Goal: Task Accomplishment & Management: Complete application form

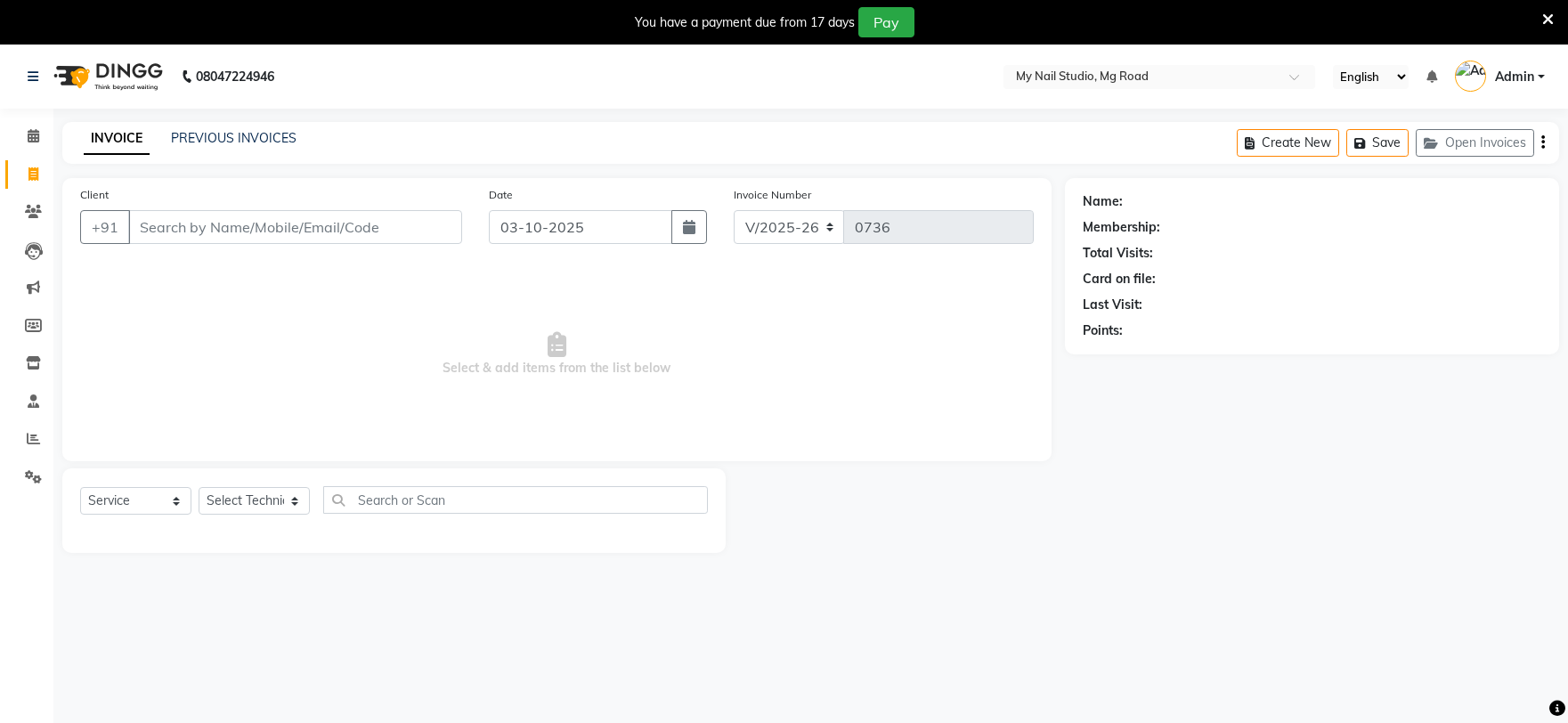
select select "6915"
select select "service"
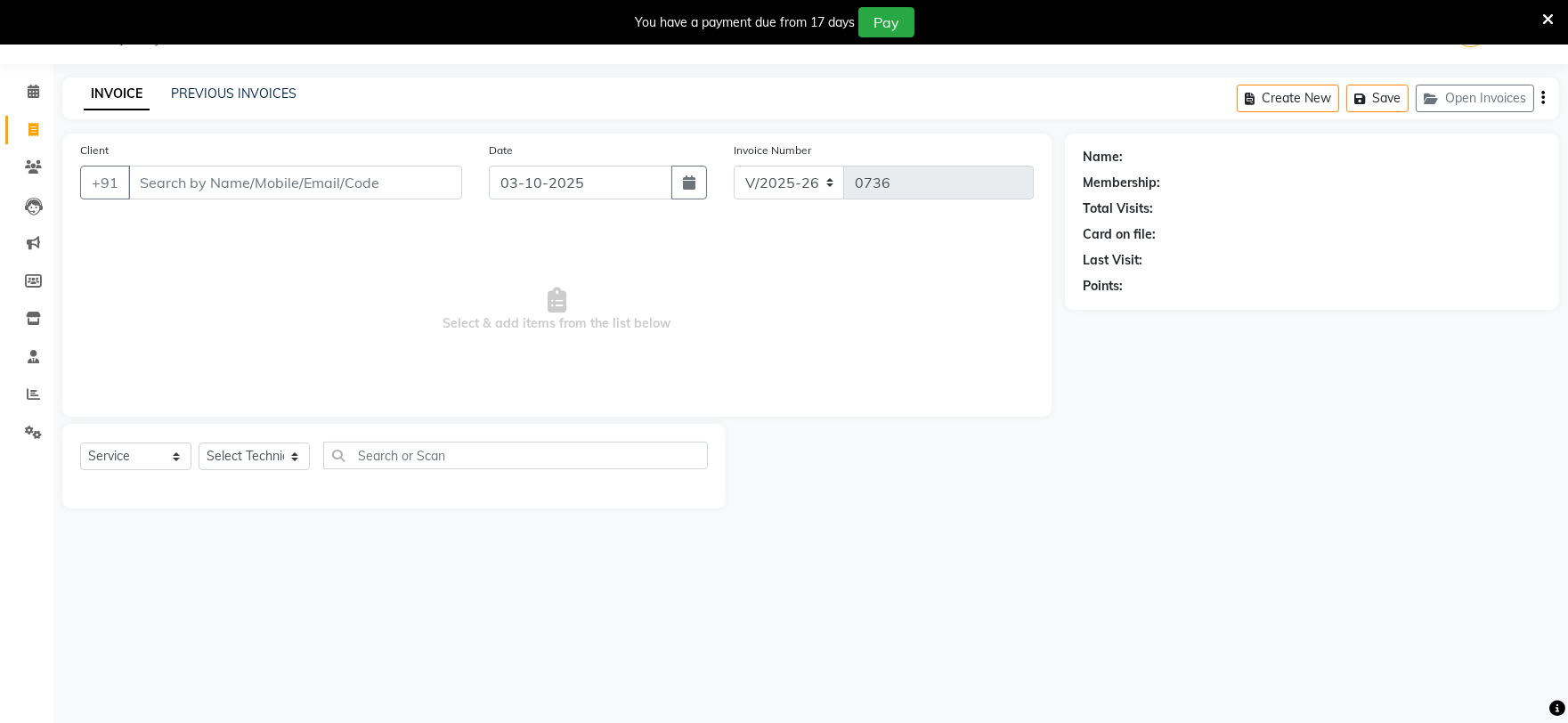
click at [353, 188] on input "Client" at bounding box center [295, 182] width 334 height 34
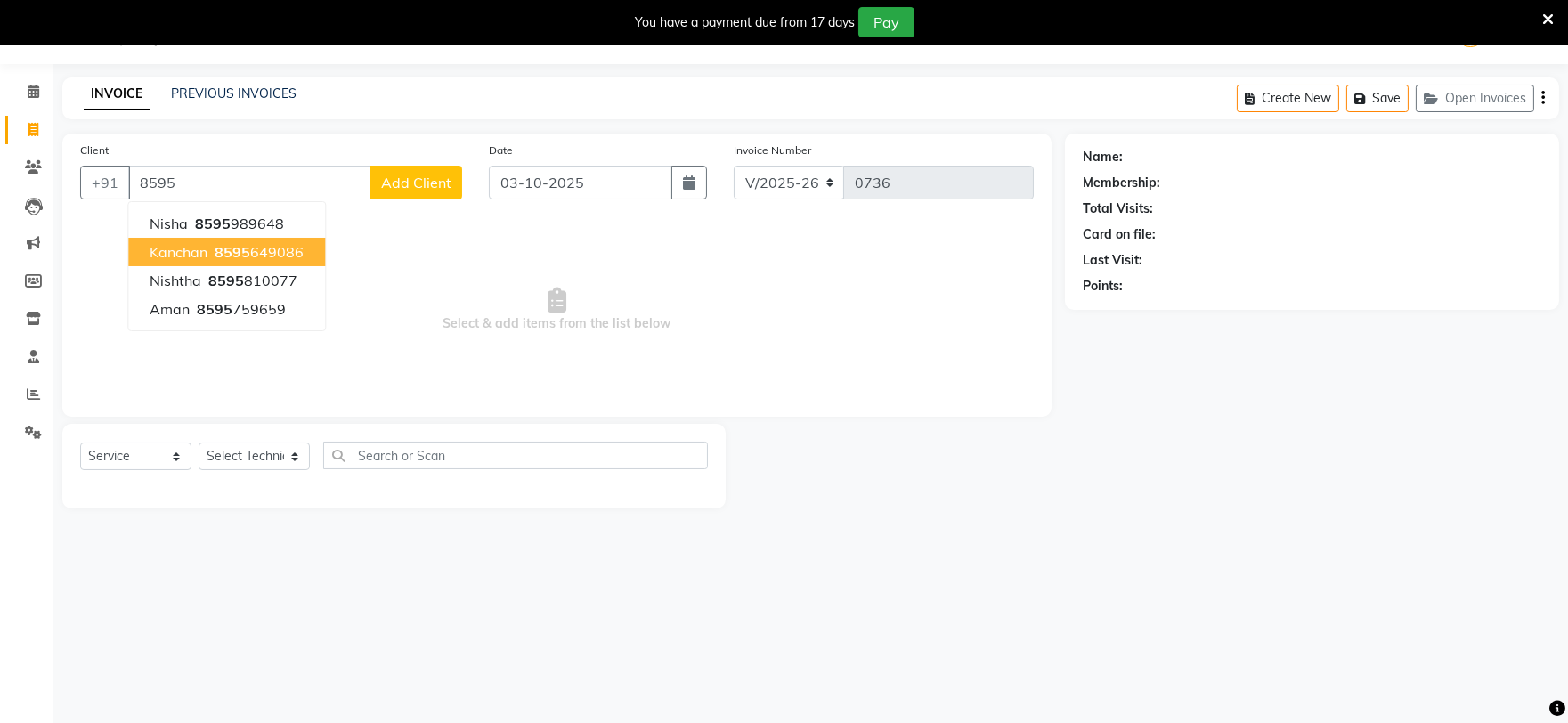
click at [216, 243] on span "8595" at bounding box center [232, 252] width 35 height 18
type input "8595649086"
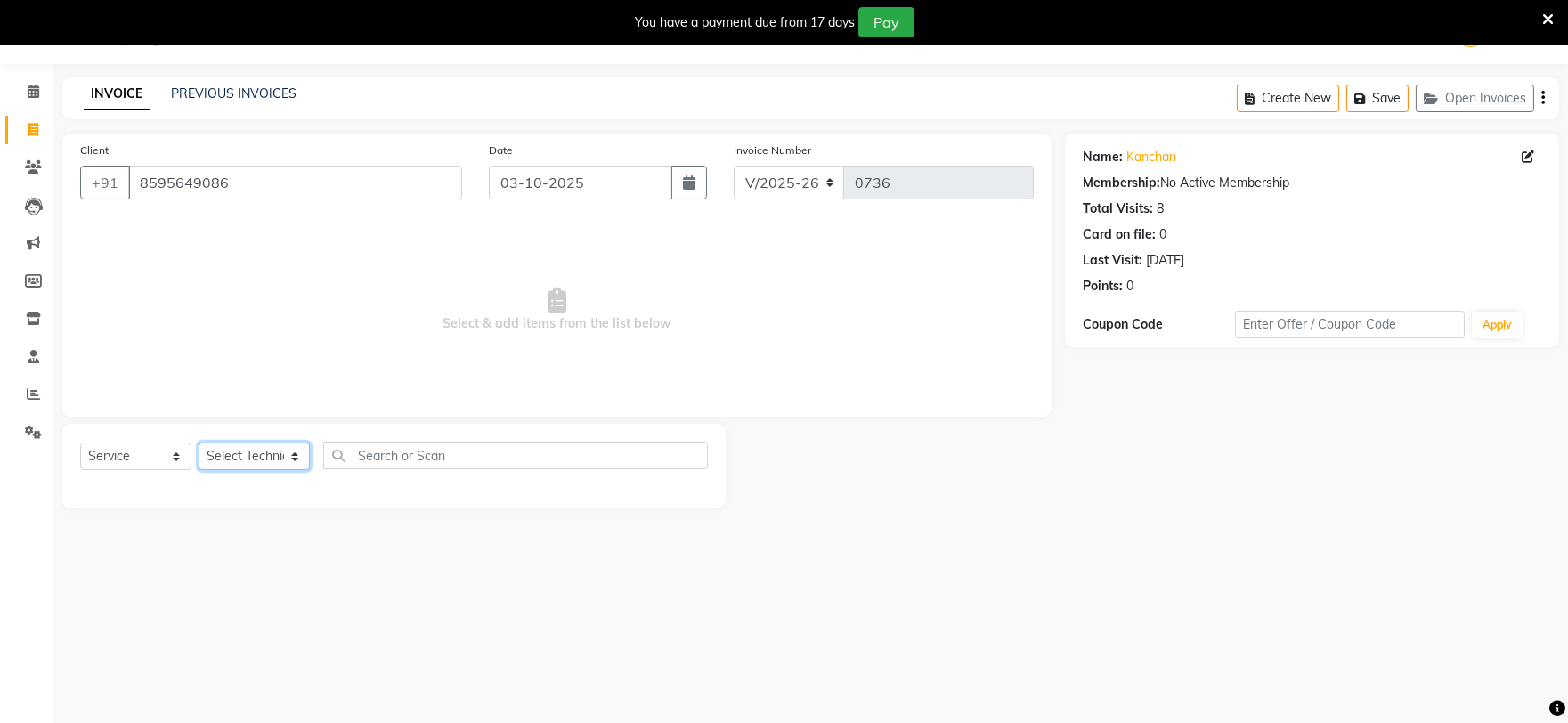
click at [245, 452] on select "Select Technician [PERSON_NAME] [PERSON_NAME] MANAGER [PERSON_NAME]" at bounding box center [254, 457] width 111 height 27
select select "58164"
click at [198, 444] on select "Select Technician [PERSON_NAME] [PERSON_NAME] MANAGER [PERSON_NAME]" at bounding box center [254, 457] width 111 height 27
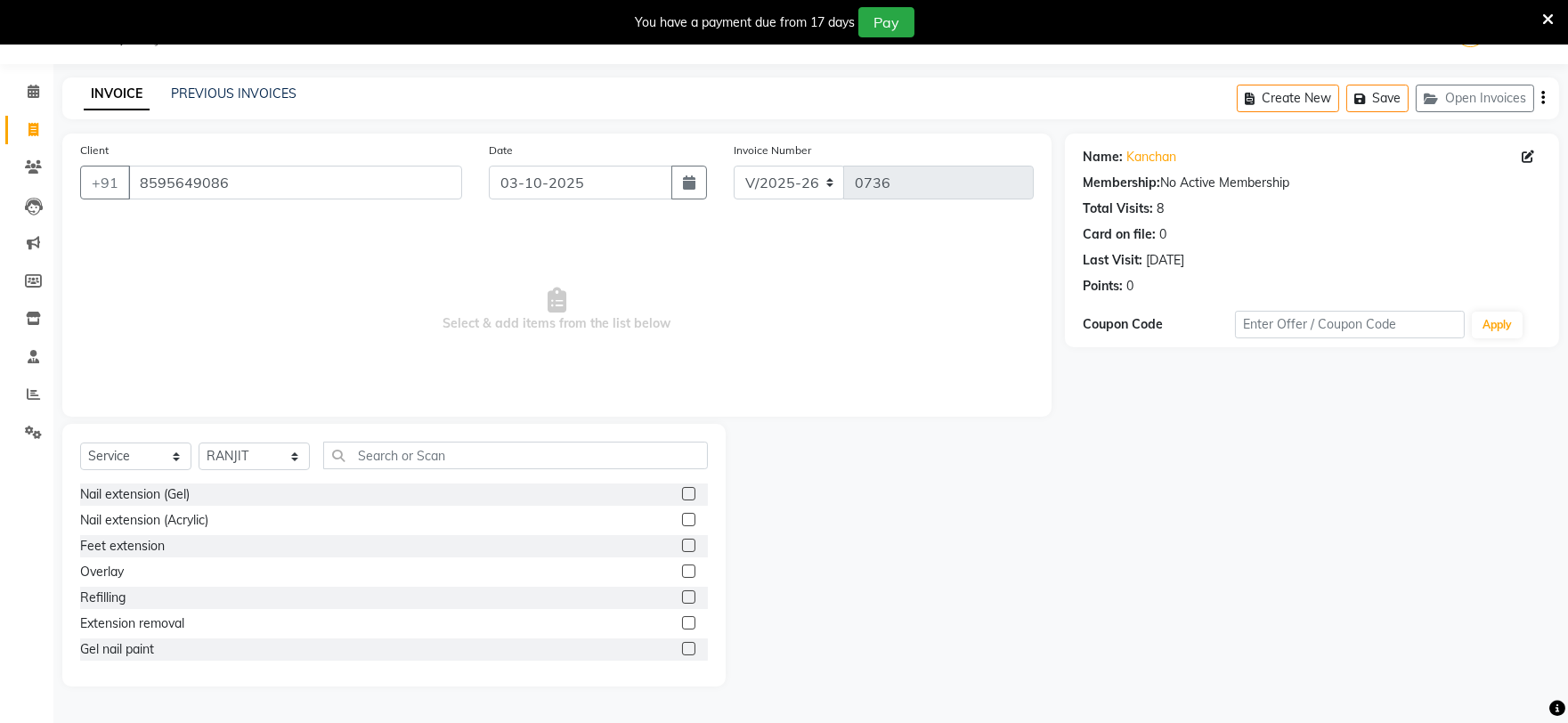
click at [682, 648] on label at bounding box center [688, 649] width 14 height 14
click at [682, 648] on input "checkbox" at bounding box center [688, 650] width 12 height 12
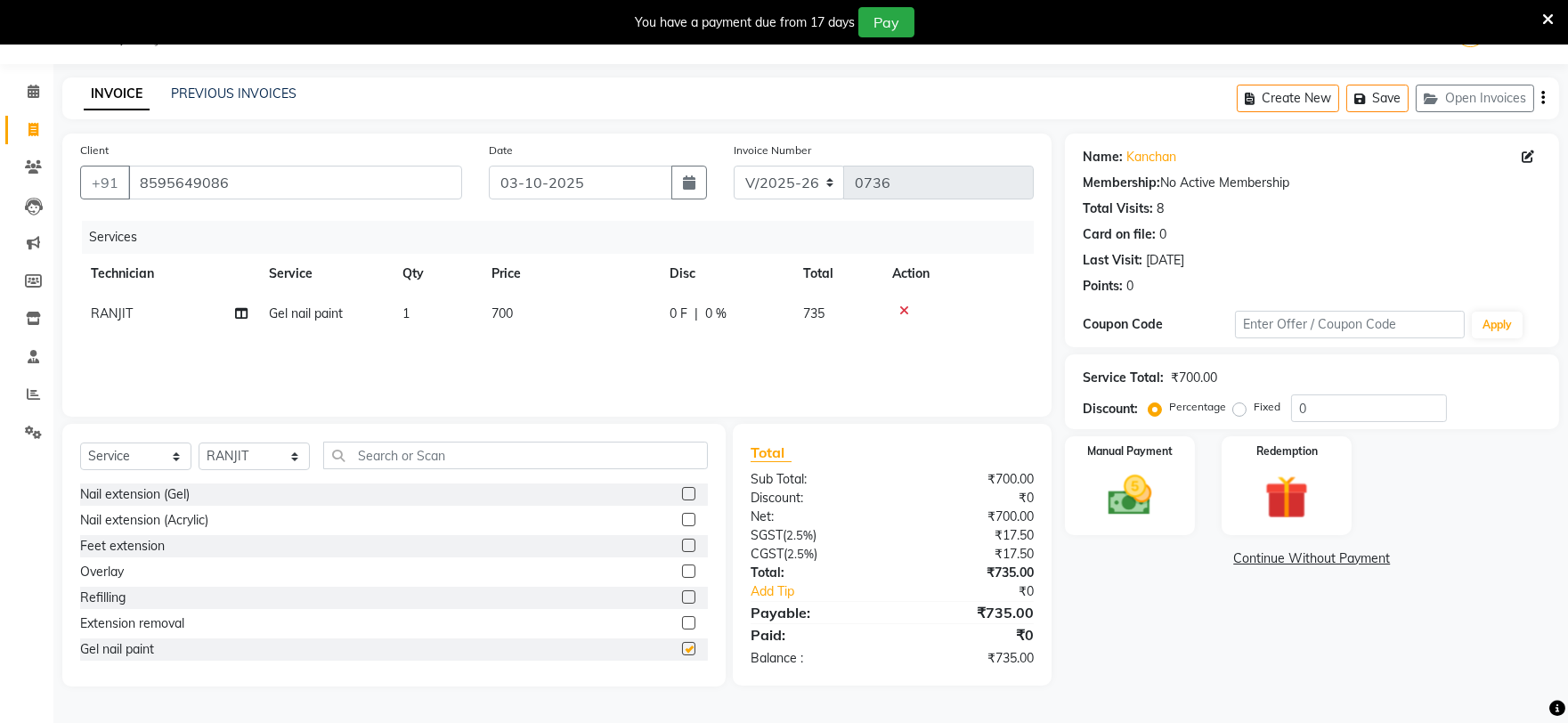
checkbox input "false"
click at [242, 448] on select "Select Technician [PERSON_NAME] [PERSON_NAME] MANAGER [PERSON_NAME]" at bounding box center [254, 457] width 111 height 27
select select "88047"
click at [198, 444] on select "Select Technician [PERSON_NAME] [PERSON_NAME] MANAGER [PERSON_NAME]" at bounding box center [254, 457] width 111 height 27
click at [682, 646] on label at bounding box center [688, 649] width 14 height 14
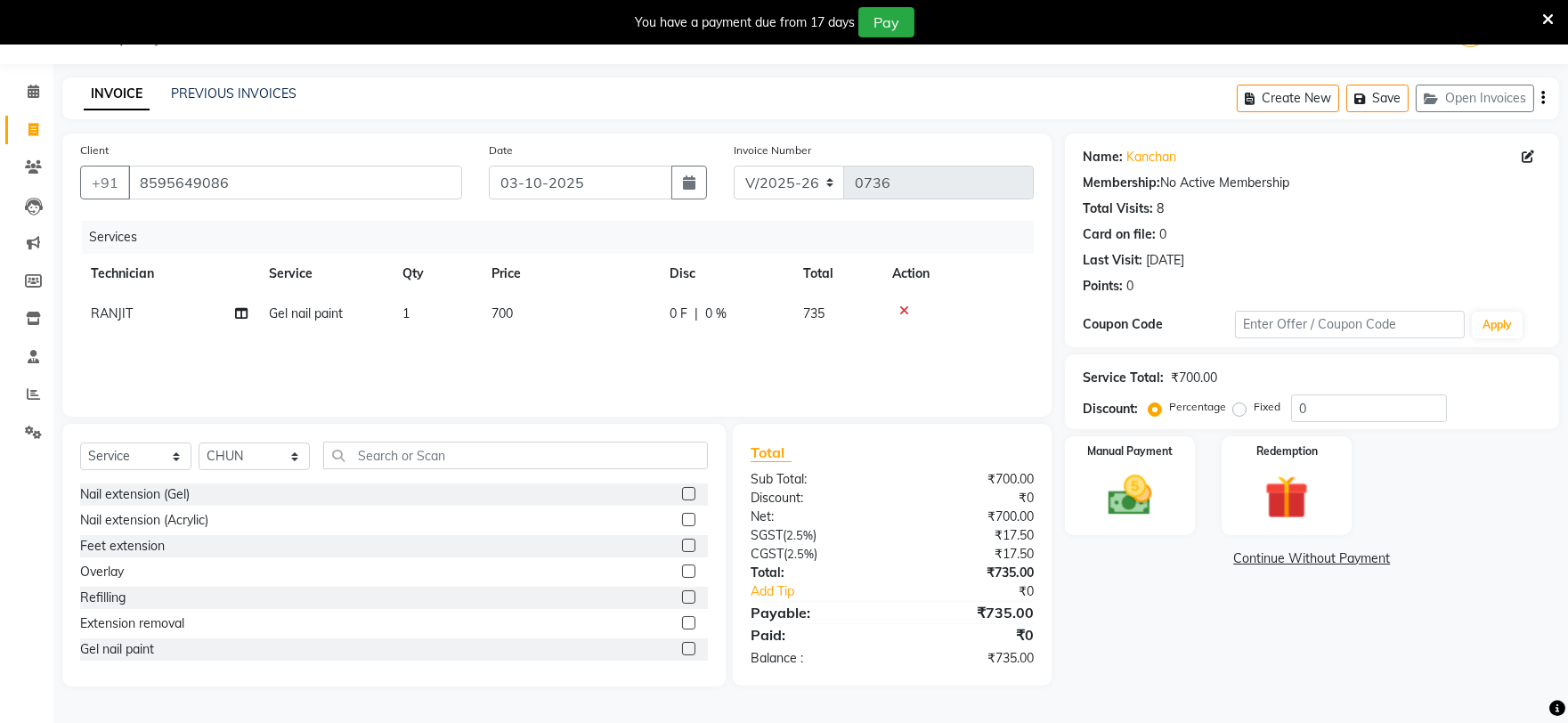
click at [682, 646] on input "checkbox" at bounding box center [688, 650] width 12 height 12
checkbox input "false"
click at [1332, 379] on div "Service Total: ₹1,400.00" at bounding box center [1313, 378] width 458 height 19
click at [1331, 406] on input "0" at bounding box center [1370, 409] width 156 height 27
type input "5"
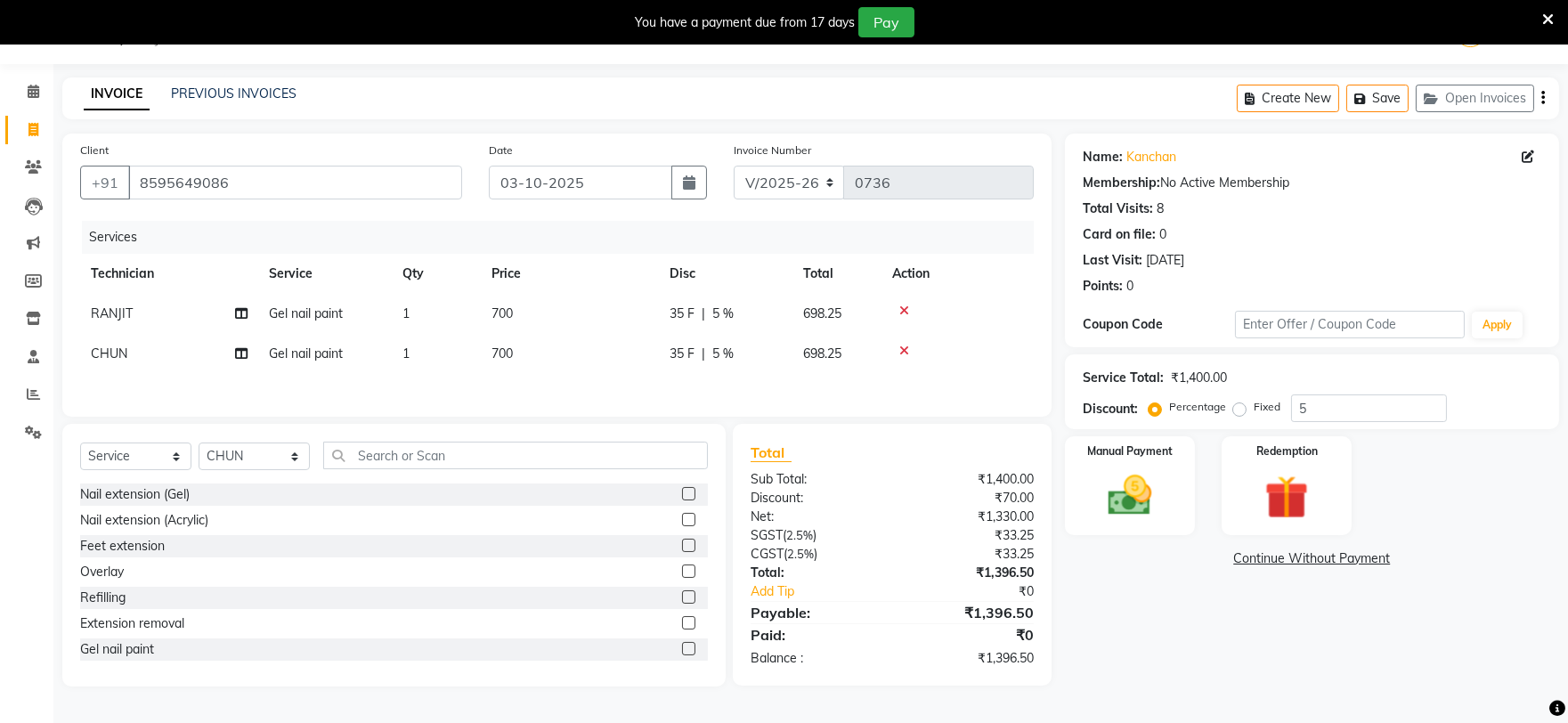
click at [1190, 643] on div "Name: [PERSON_NAME] Membership: No Active Membership Total Visits: 8 Card on fi…" at bounding box center [1319, 410] width 507 height 554
click at [1149, 488] on img at bounding box center [1130, 496] width 74 height 53
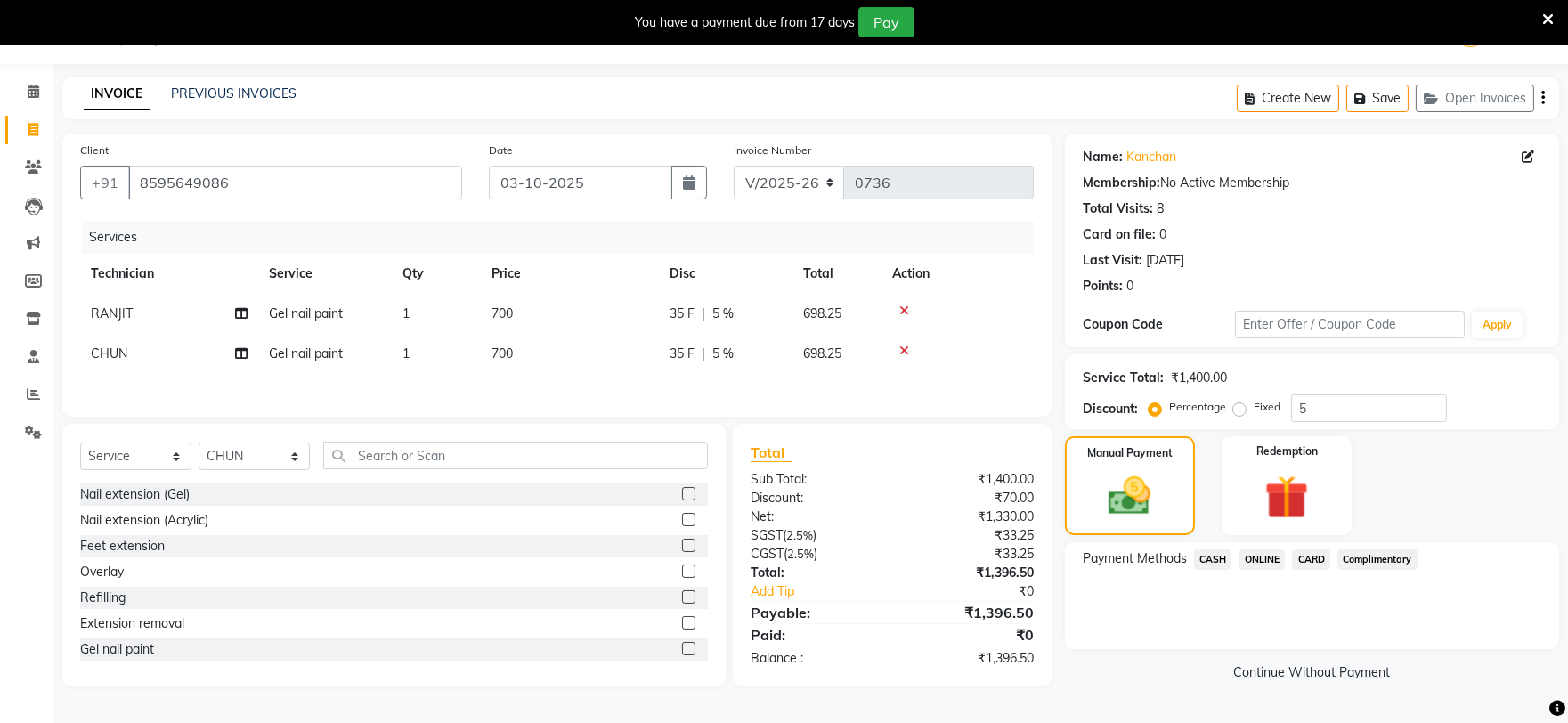
click at [1268, 563] on span "ONLINE" at bounding box center [1262, 560] width 46 height 21
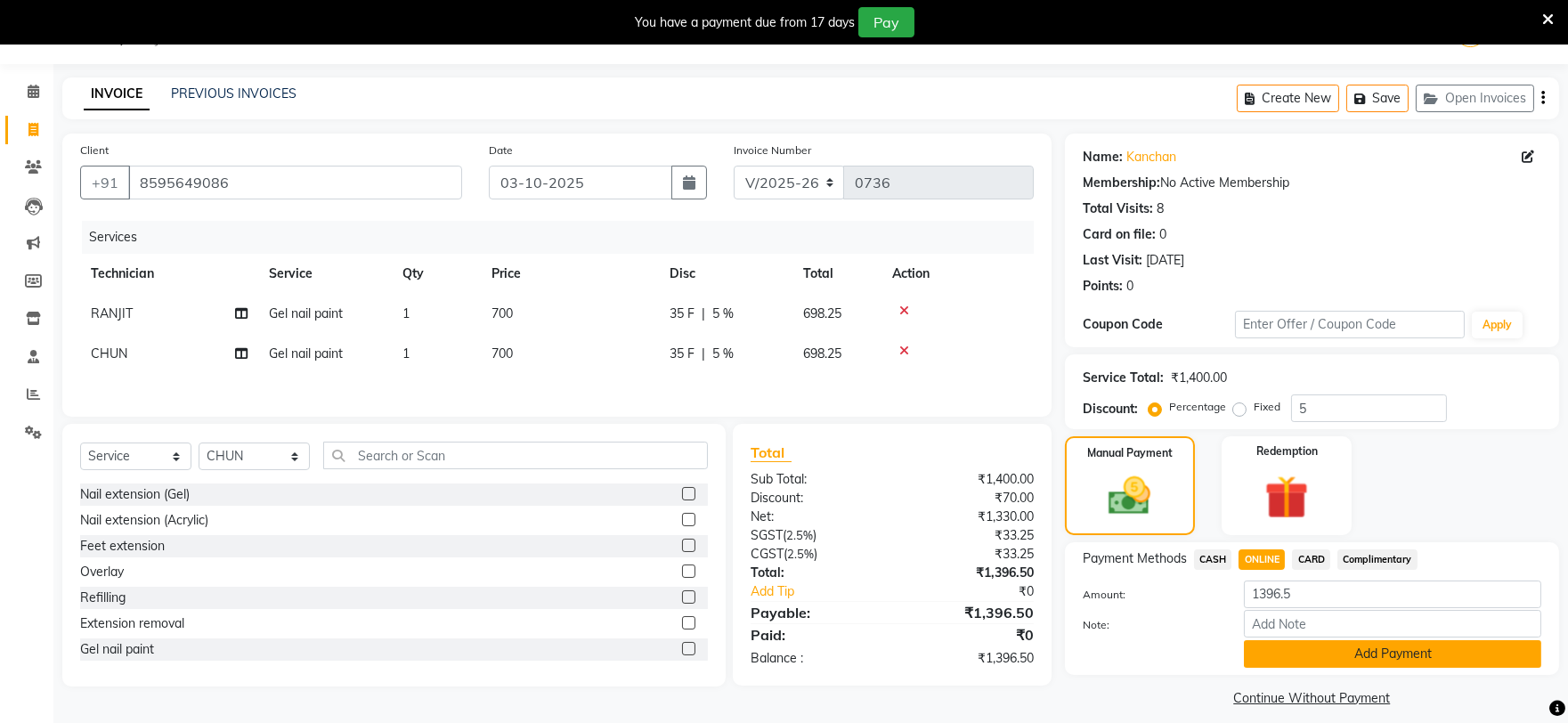
click at [1275, 651] on button "Add Payment" at bounding box center [1392, 654] width 297 height 27
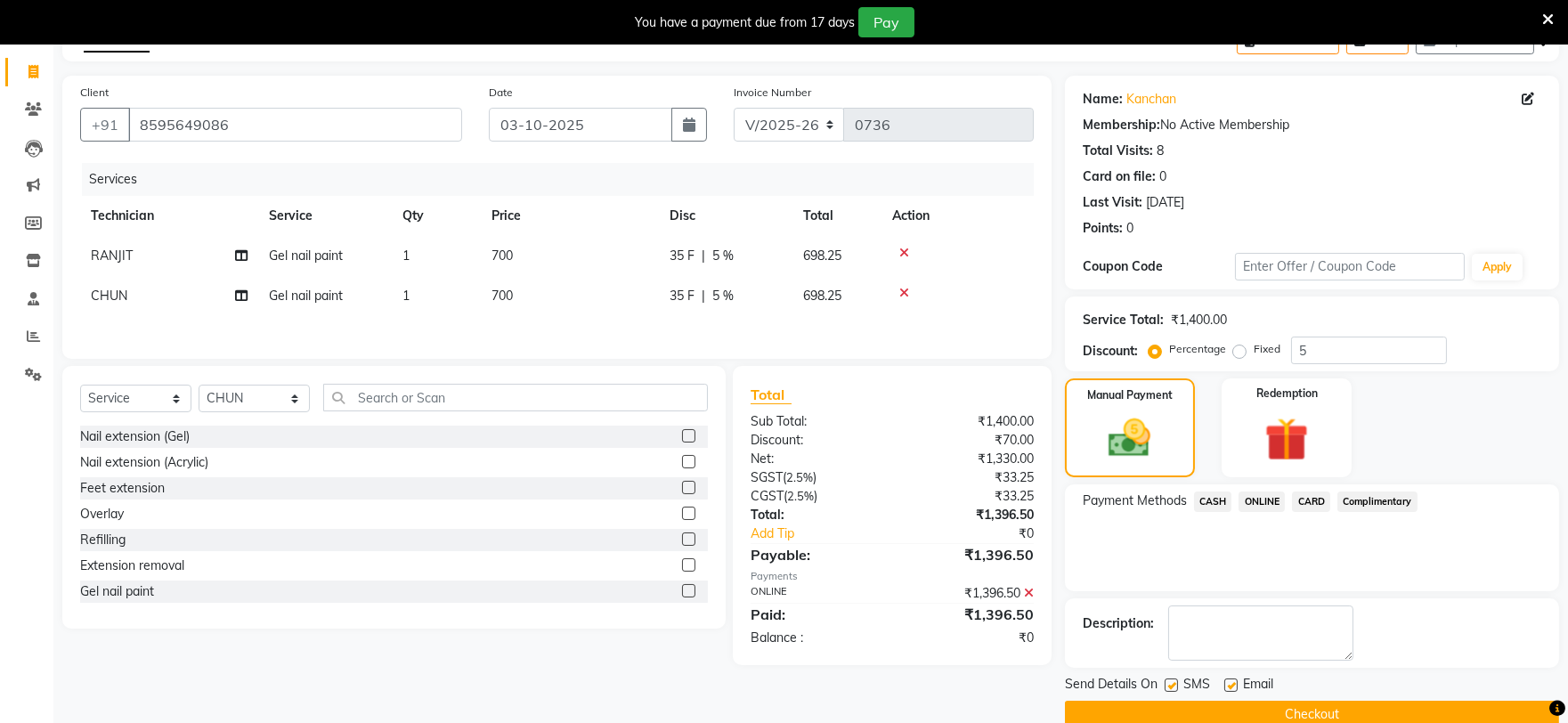
scroll to position [134, 0]
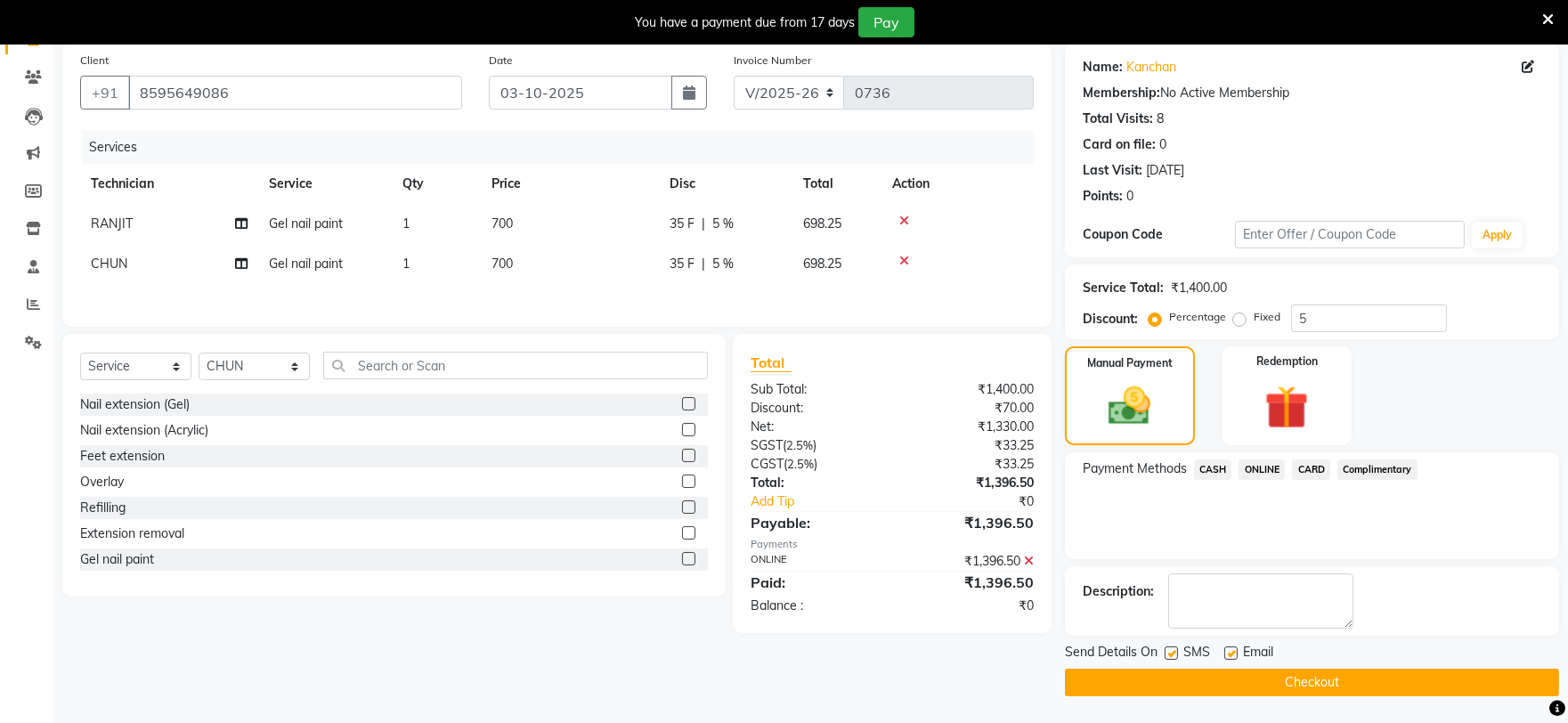
click at [1244, 683] on button "Checkout" at bounding box center [1313, 682] width 495 height 27
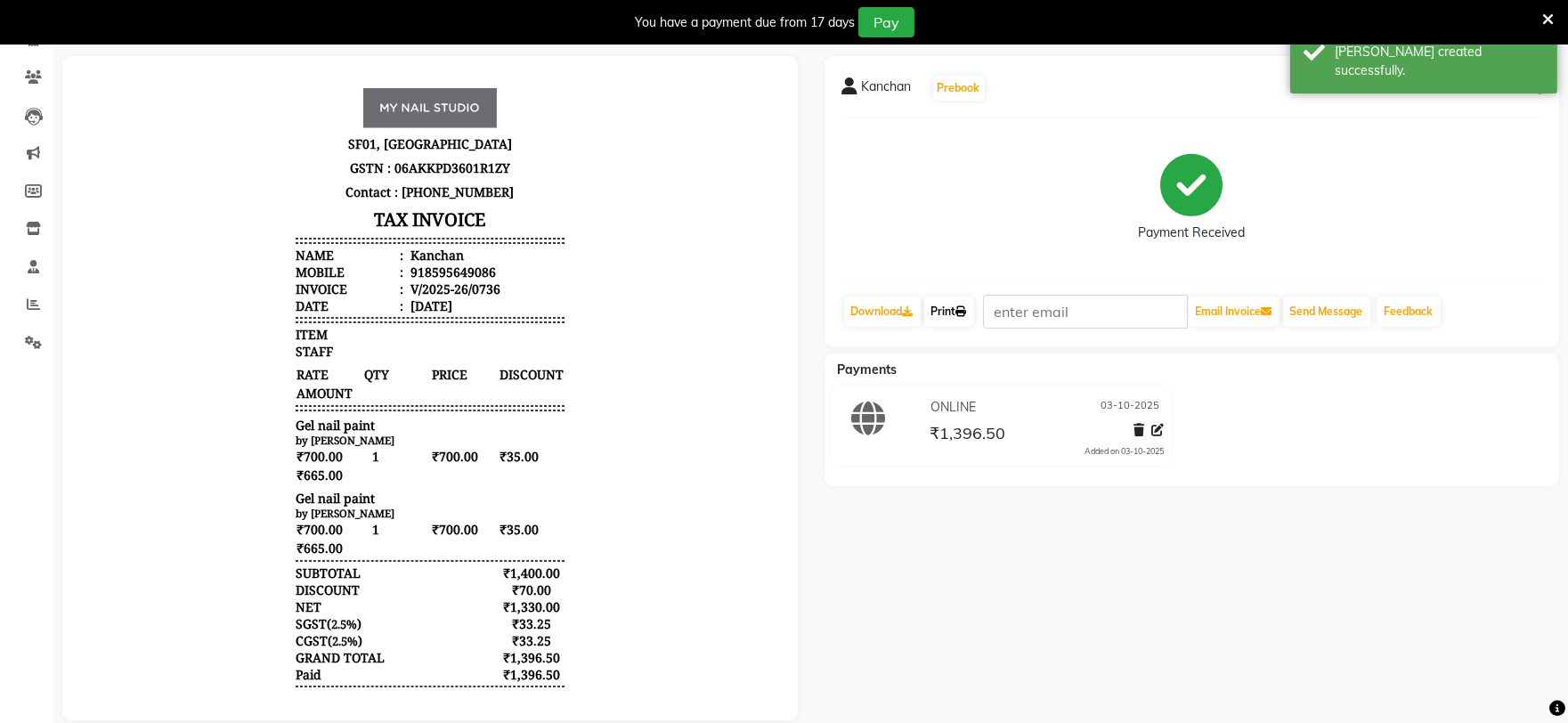
click at [953, 313] on link "Print" at bounding box center [949, 311] width 50 height 30
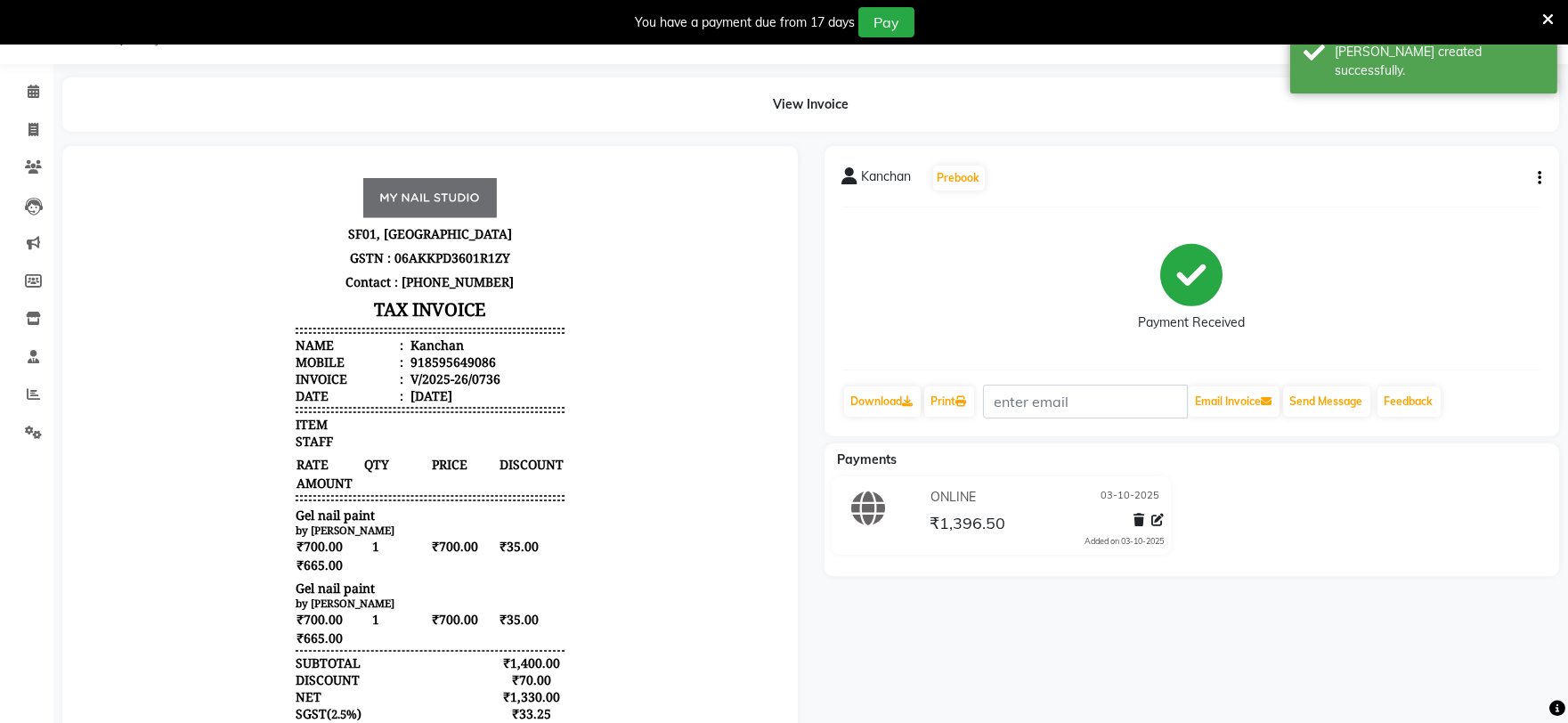
select select "6915"
select select "service"
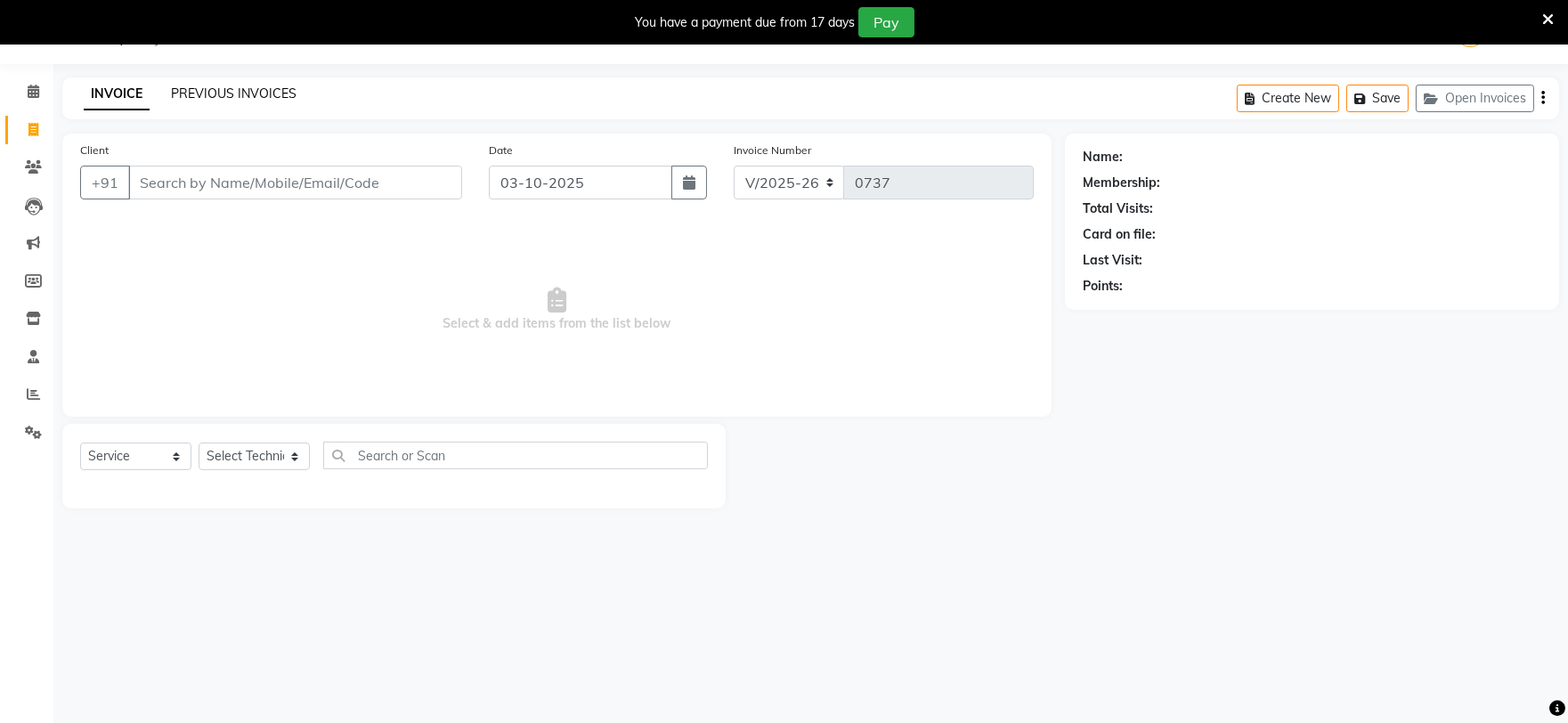
click at [263, 85] on link "PREVIOUS INVOICES" at bounding box center [234, 93] width 126 height 16
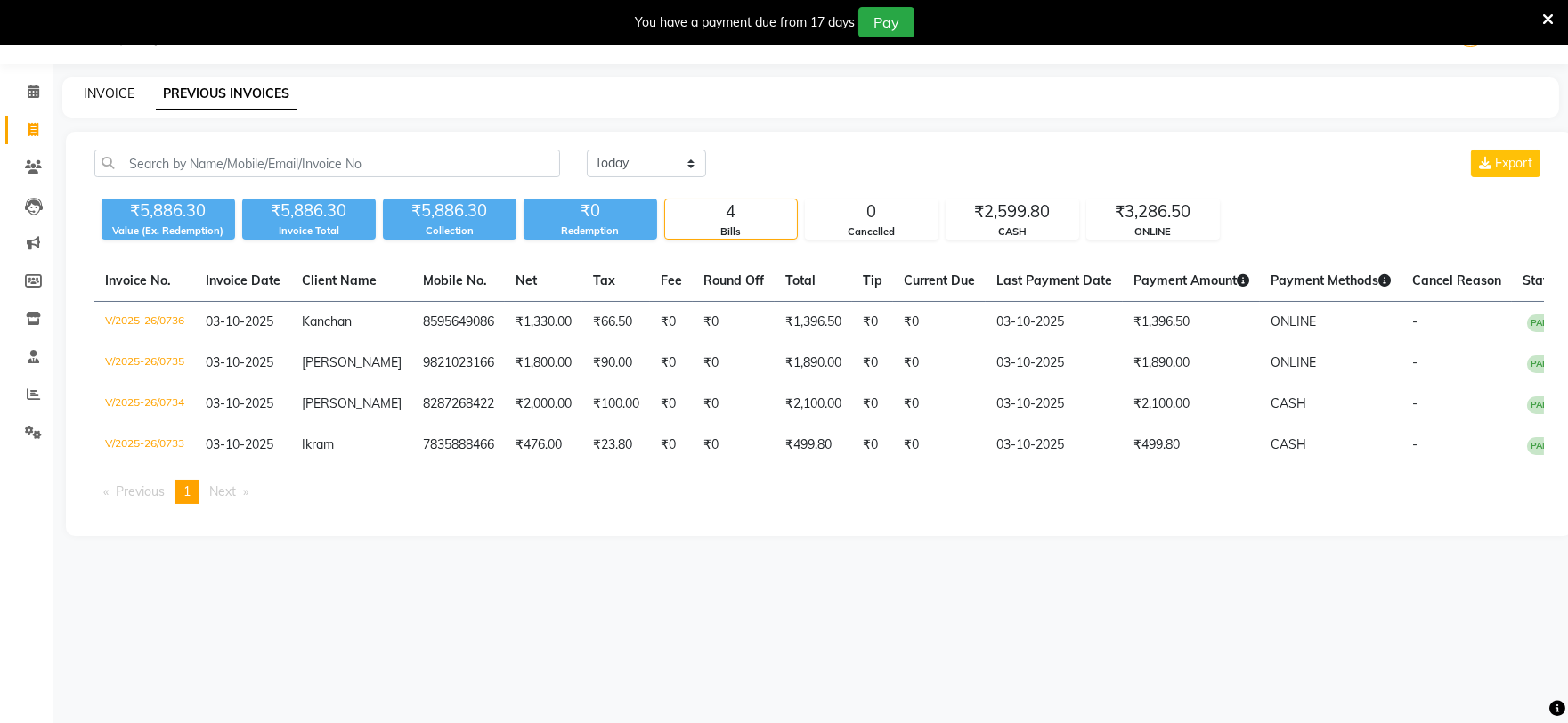
click at [121, 89] on link "INVOICE" at bounding box center [109, 93] width 51 height 16
select select "6915"
select select "service"
